Goal: Transaction & Acquisition: Purchase product/service

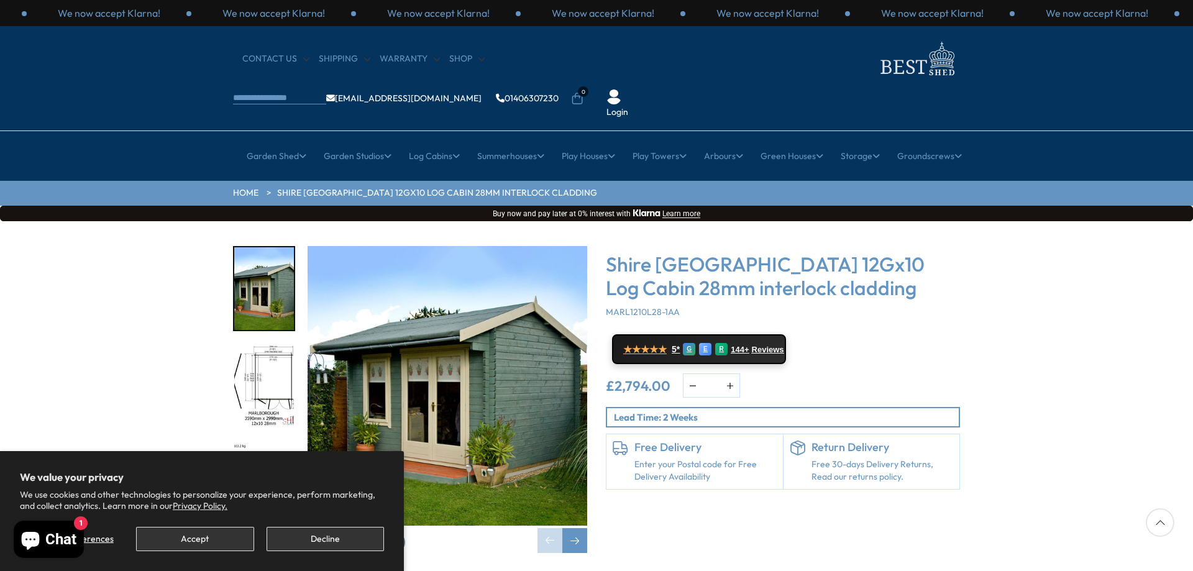
click at [286, 263] on img "1 / 16" at bounding box center [264, 288] width 60 height 83
click at [447, 316] on img "1 / 16" at bounding box center [447, 386] width 280 height 280
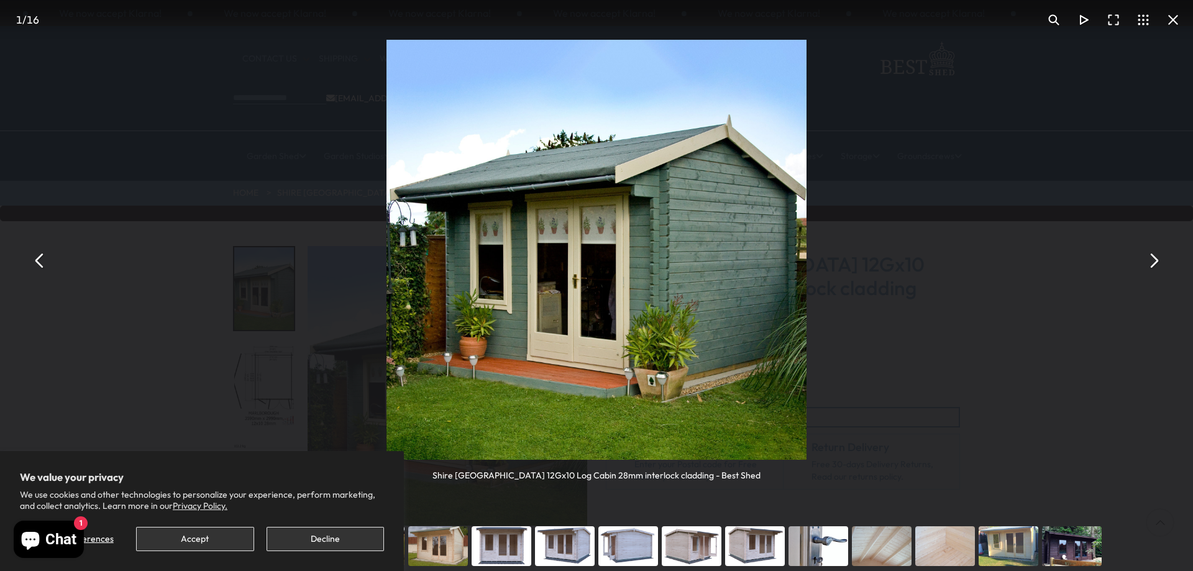
click at [1154, 263] on button "You can close this modal content with the ESC key" at bounding box center [1153, 261] width 30 height 30
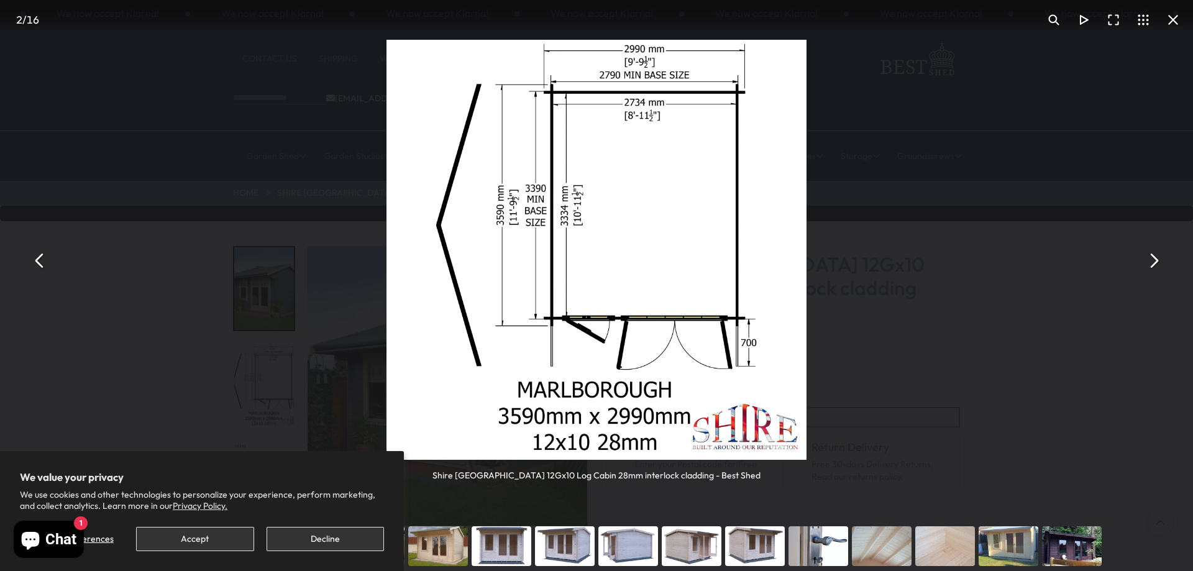
click at [1157, 263] on button "You can close this modal content with the ESC key" at bounding box center [1153, 261] width 30 height 30
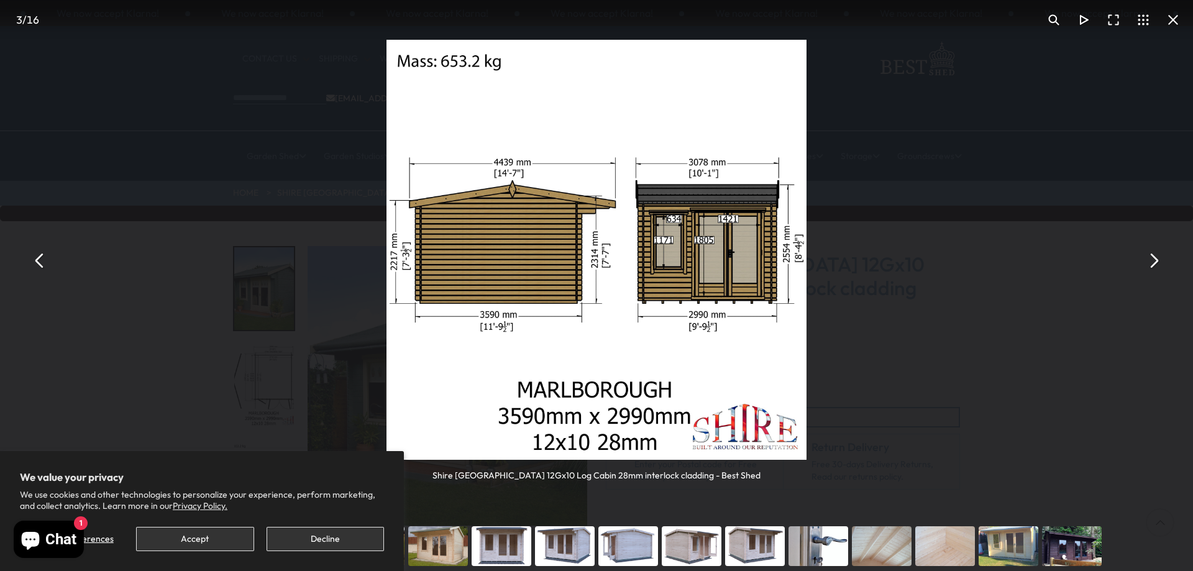
click at [1157, 264] on button "You can close this modal content with the ESC key" at bounding box center [1153, 261] width 30 height 30
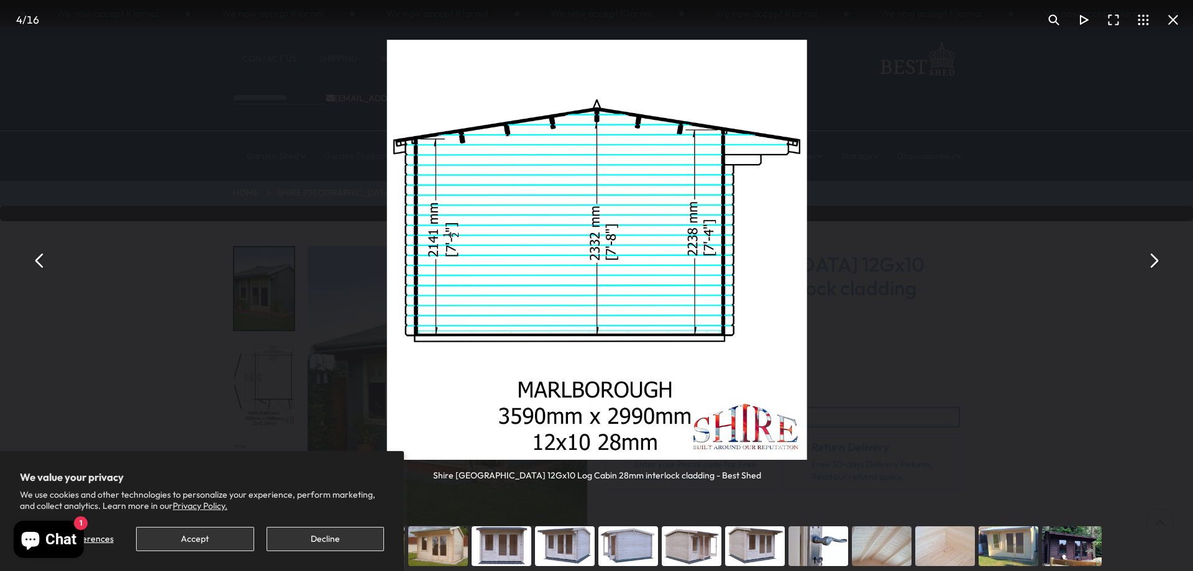
click at [1156, 261] on button "You can close this modal content with the ESC key" at bounding box center [1153, 261] width 30 height 30
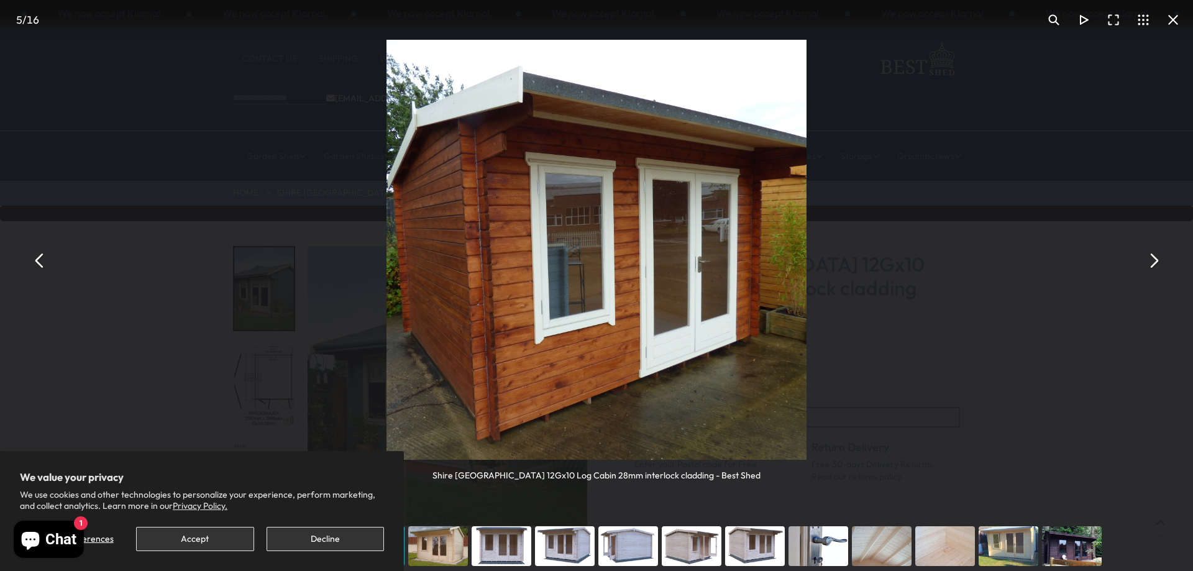
click at [1156, 261] on button "You can close this modal content with the ESC key" at bounding box center [1153, 261] width 30 height 30
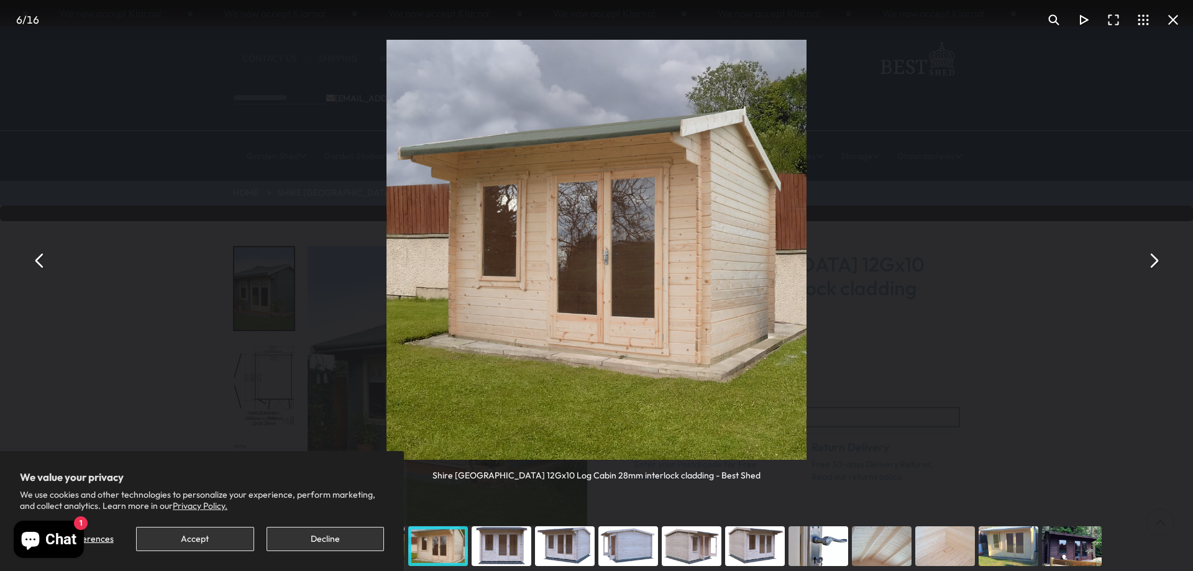
drag, startPoint x: 1175, startPoint y: 23, endPoint x: 1177, endPoint y: 15, distance: 8.3
click at [1176, 17] on button "You can close this modal content with the ESC key" at bounding box center [1173, 20] width 30 height 30
